Goal: Task Accomplishment & Management: Manage account settings

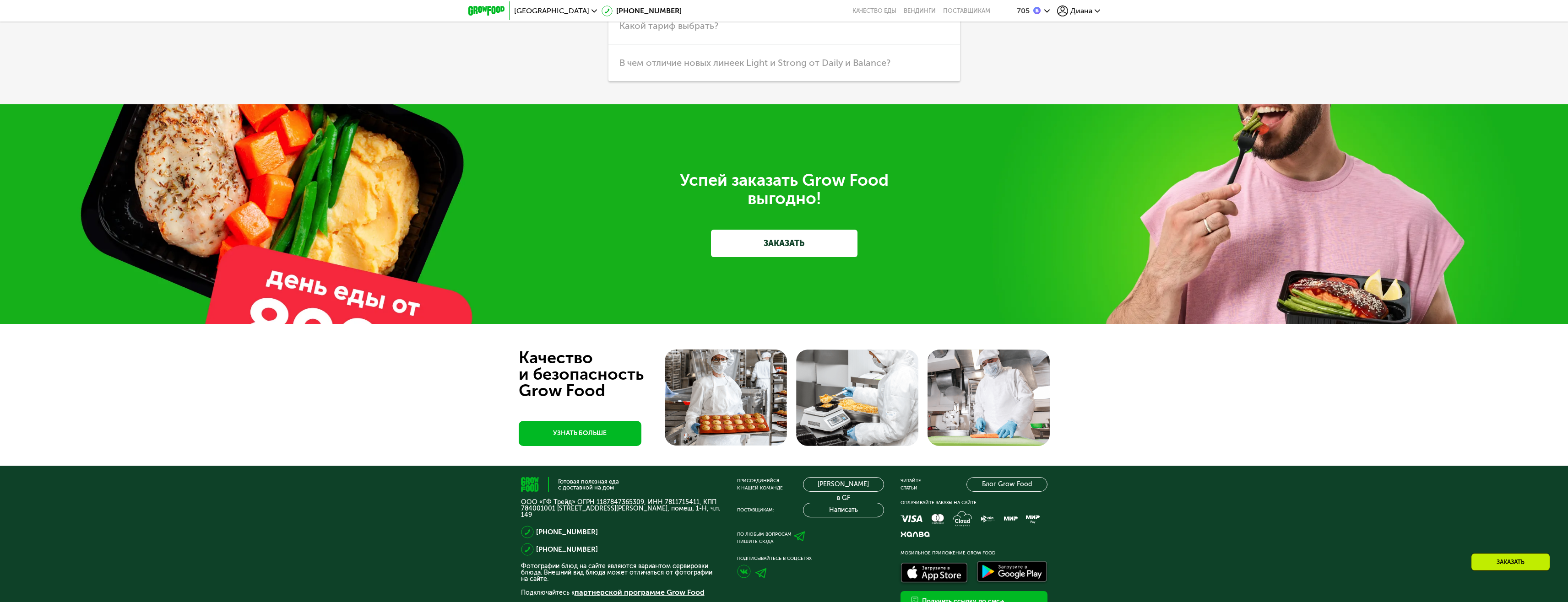
click at [1083, 8] on span "Диана" at bounding box center [1081, 11] width 22 height 7
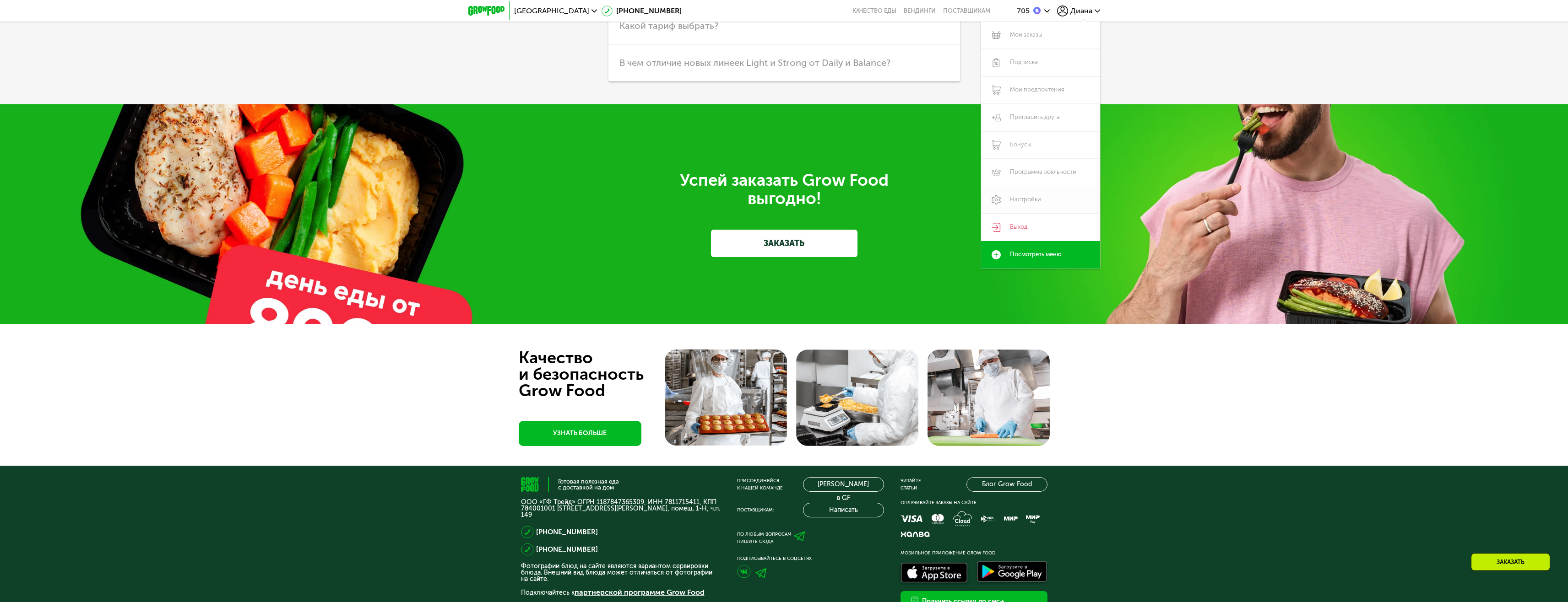
click at [1040, 198] on link "Настройки" at bounding box center [1040, 200] width 119 height 28
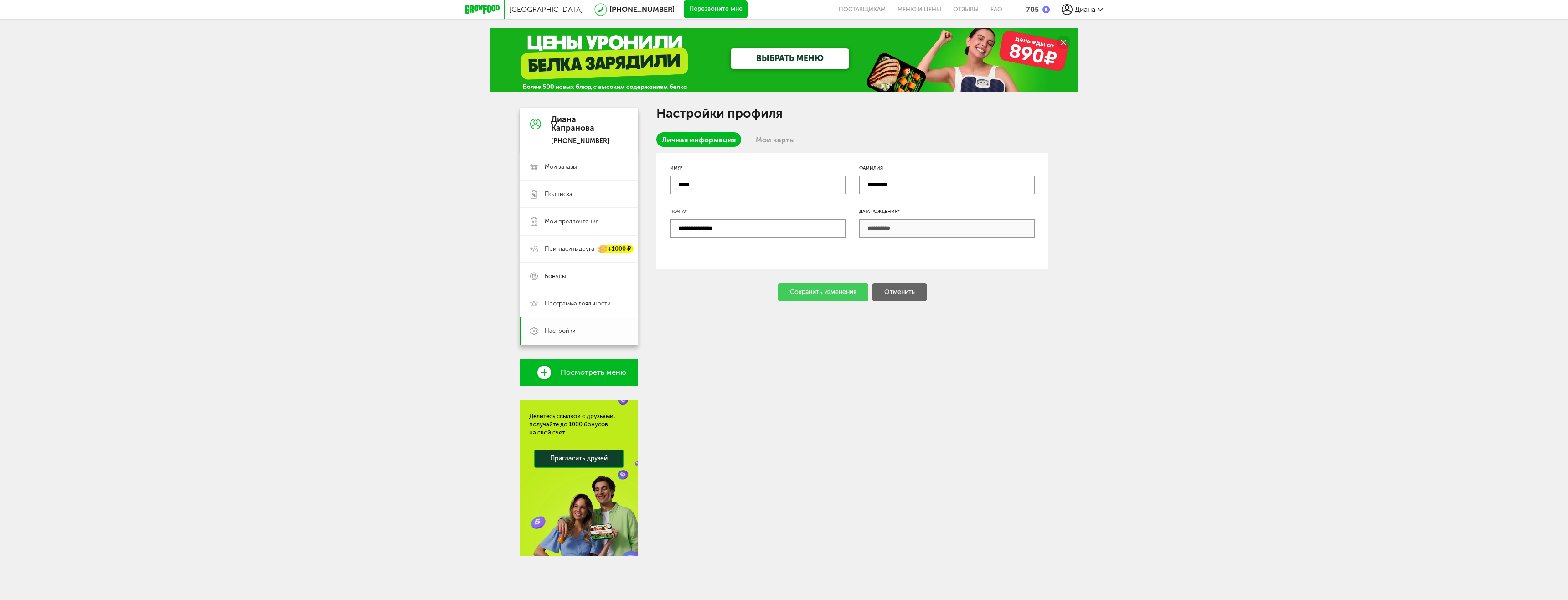
click at [571, 331] on span "Настройки" at bounding box center [560, 331] width 31 height 8
click at [790, 133] on link "Мои карты" at bounding box center [775, 139] width 50 height 15
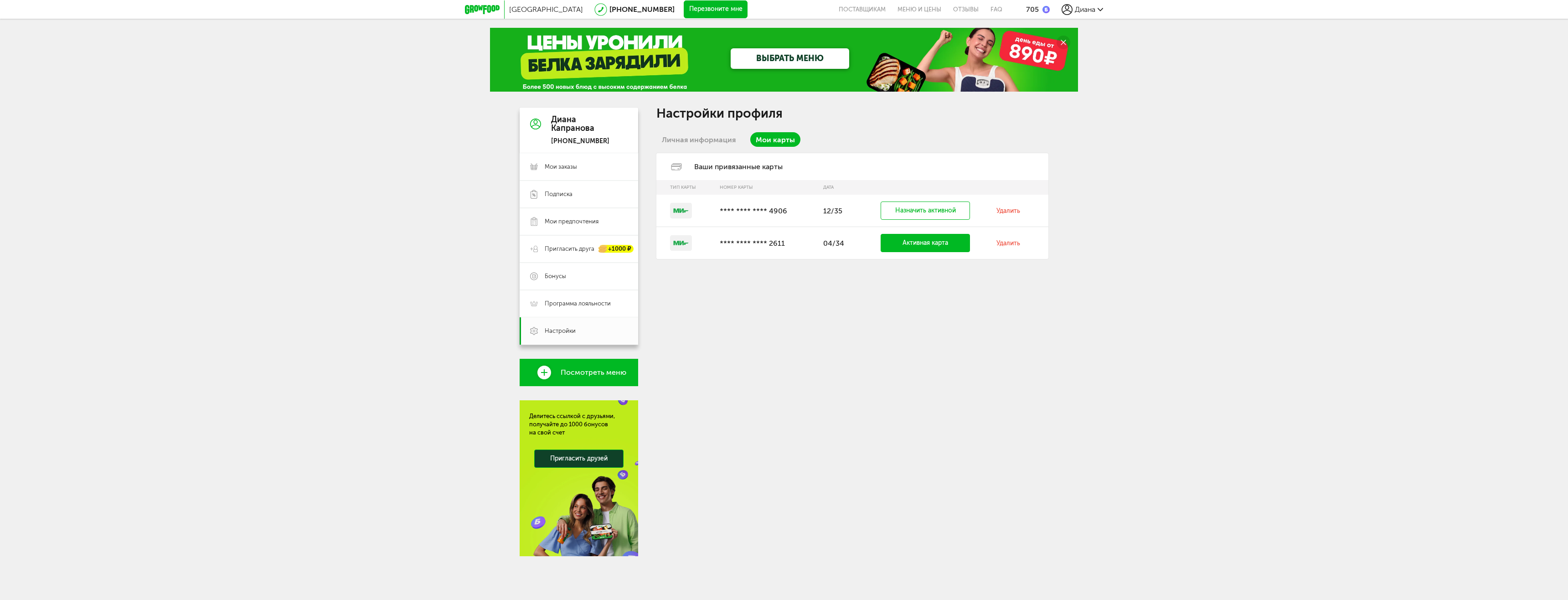
click at [1010, 210] on link "Удалить" at bounding box center [1008, 211] width 24 height 8
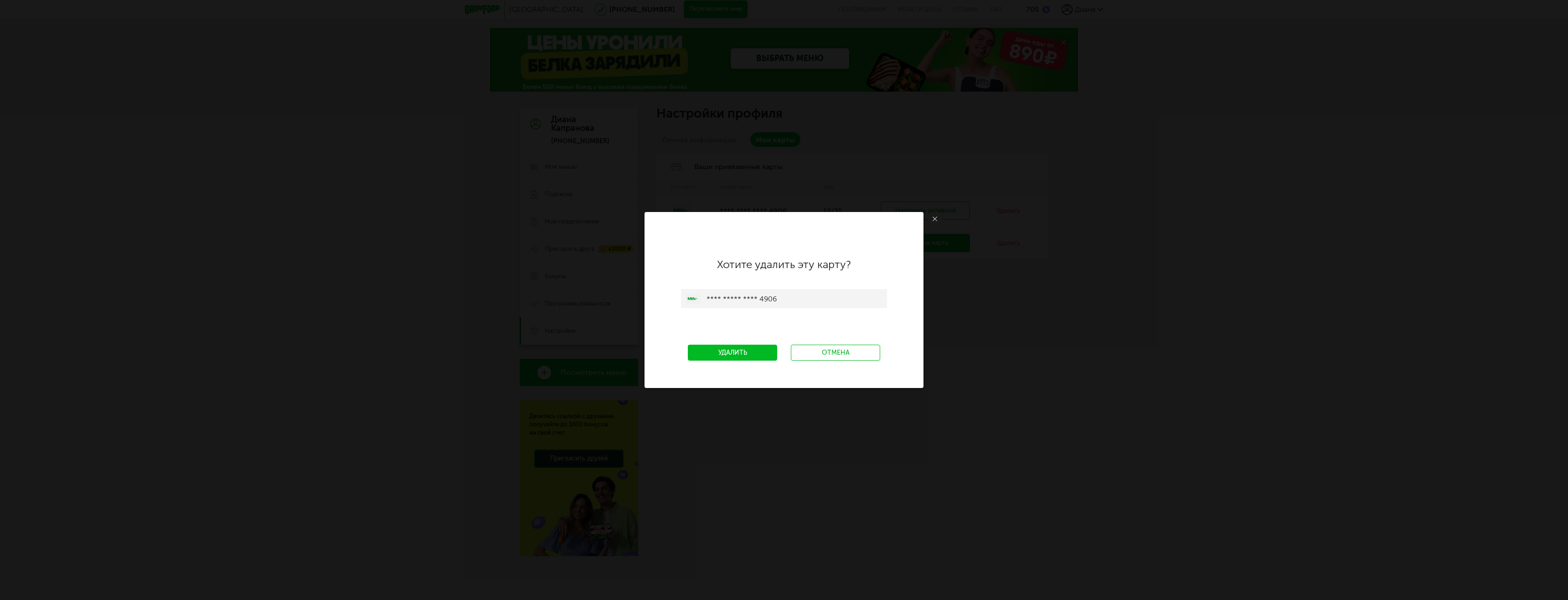
click at [758, 355] on link "Удалить" at bounding box center [732, 353] width 89 height 16
